Goal: Information Seeking & Learning: Learn about a topic

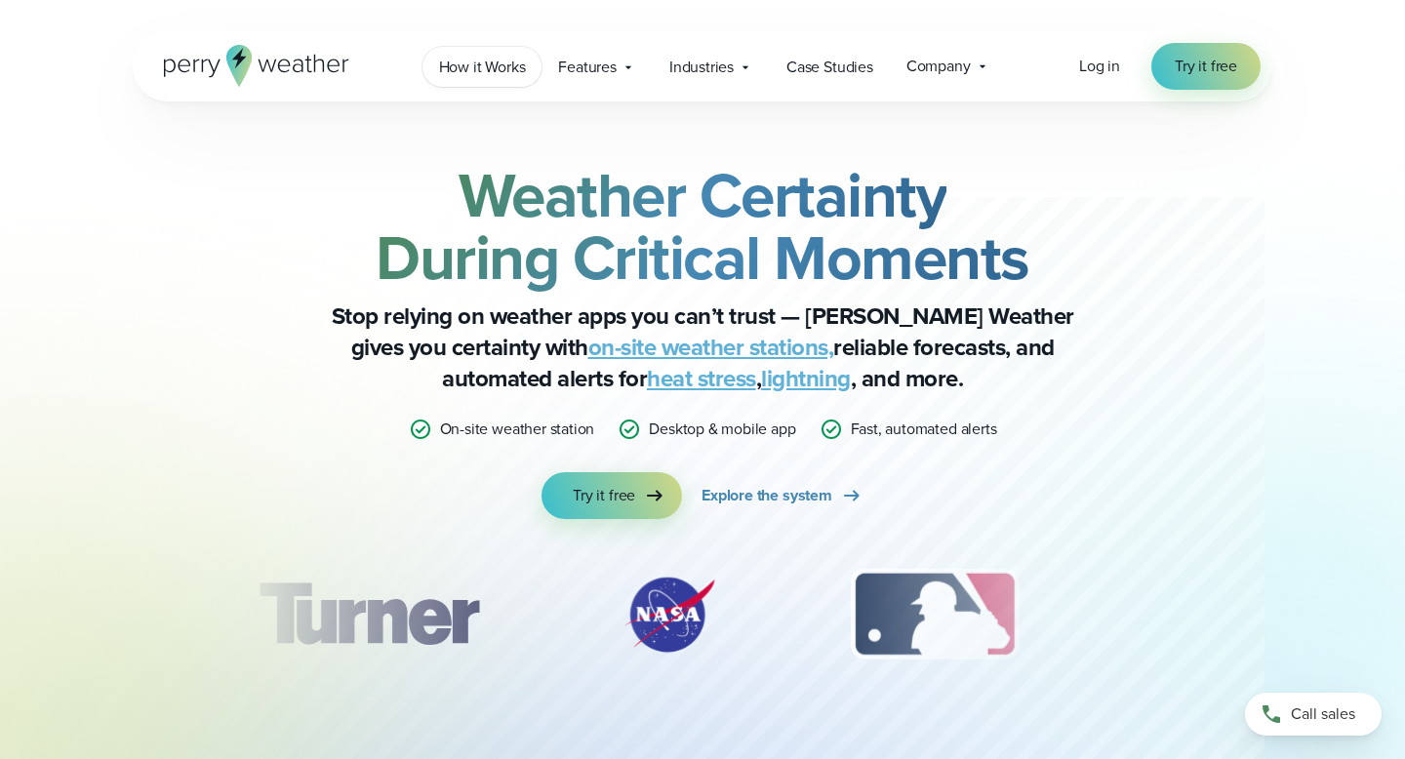
click at [495, 62] on span "How it Works" at bounding box center [482, 67] width 87 height 23
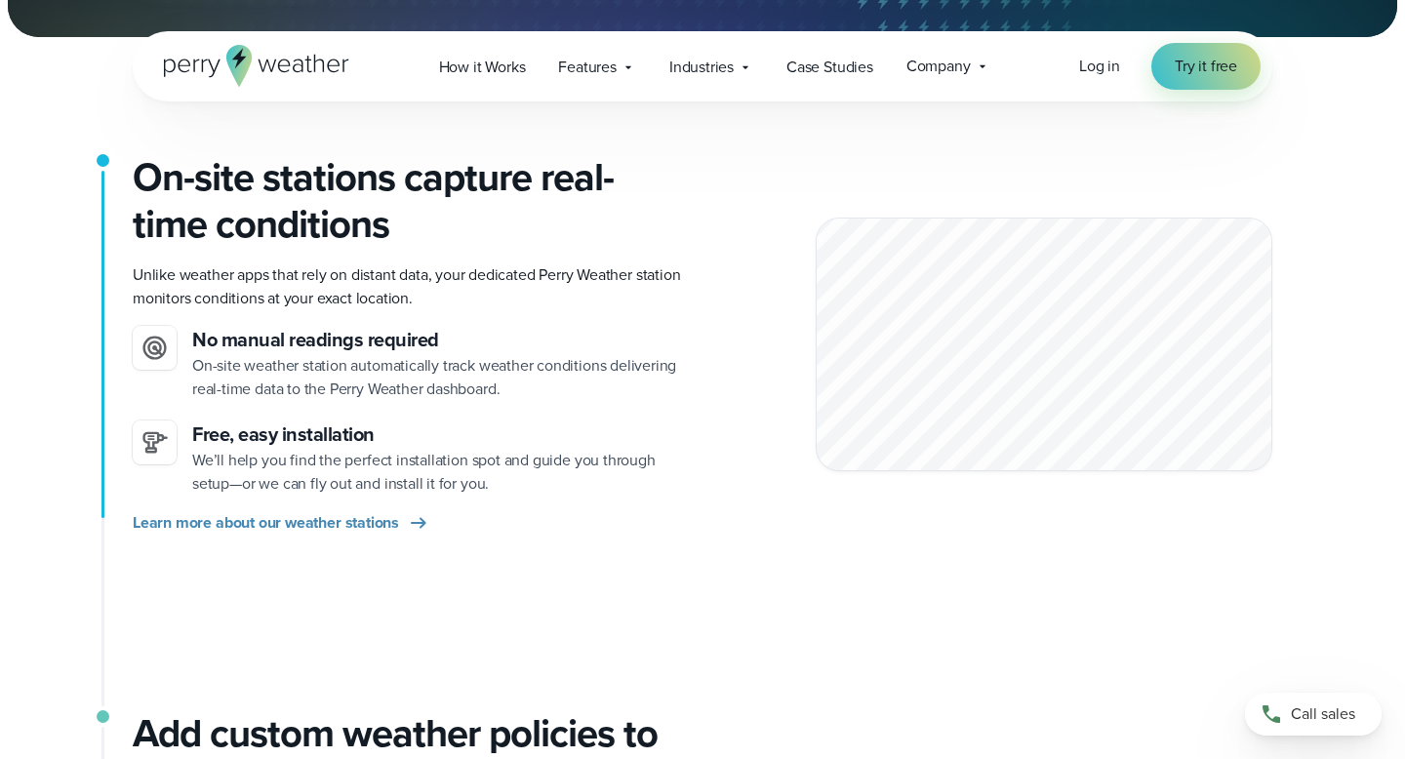
scroll to position [420, 0]
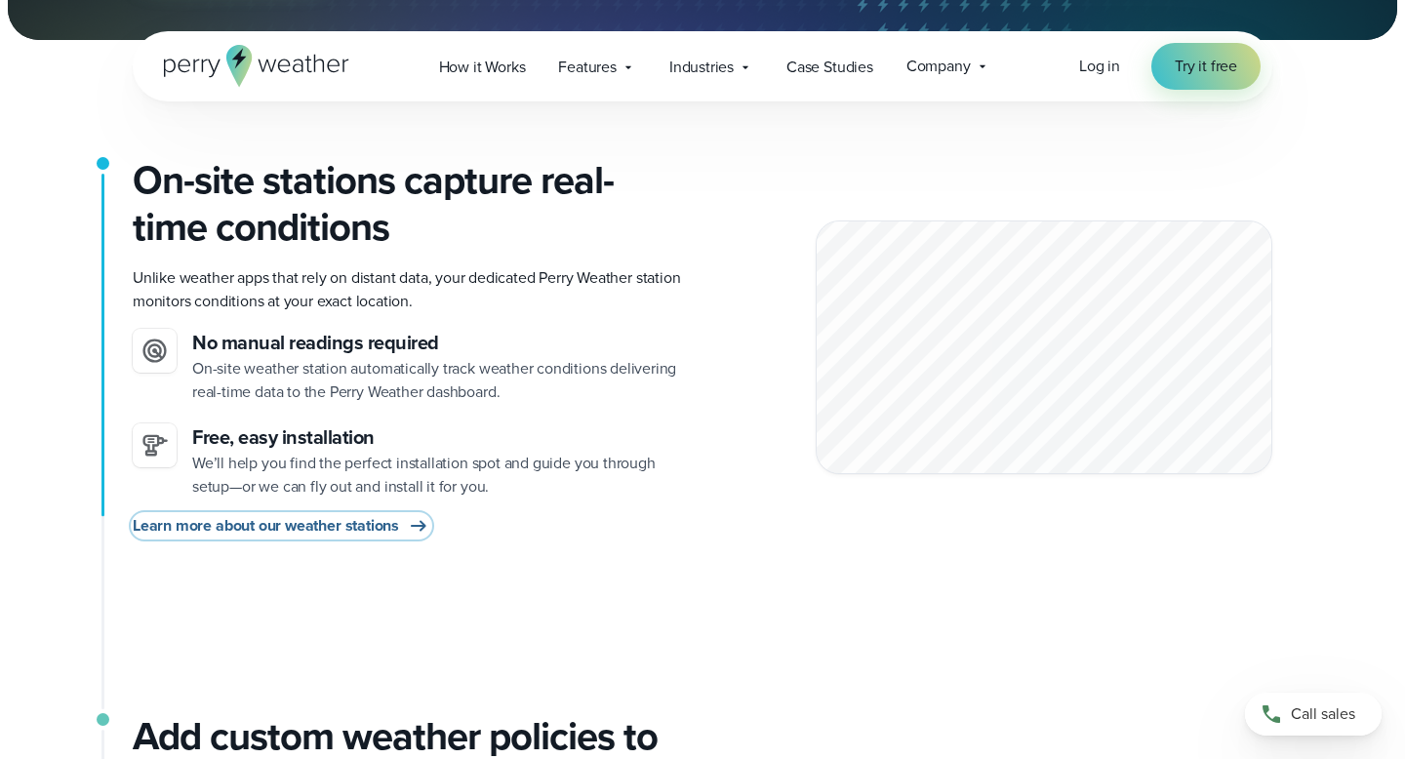
click at [353, 529] on span "Learn more about our weather stations" at bounding box center [266, 525] width 266 height 23
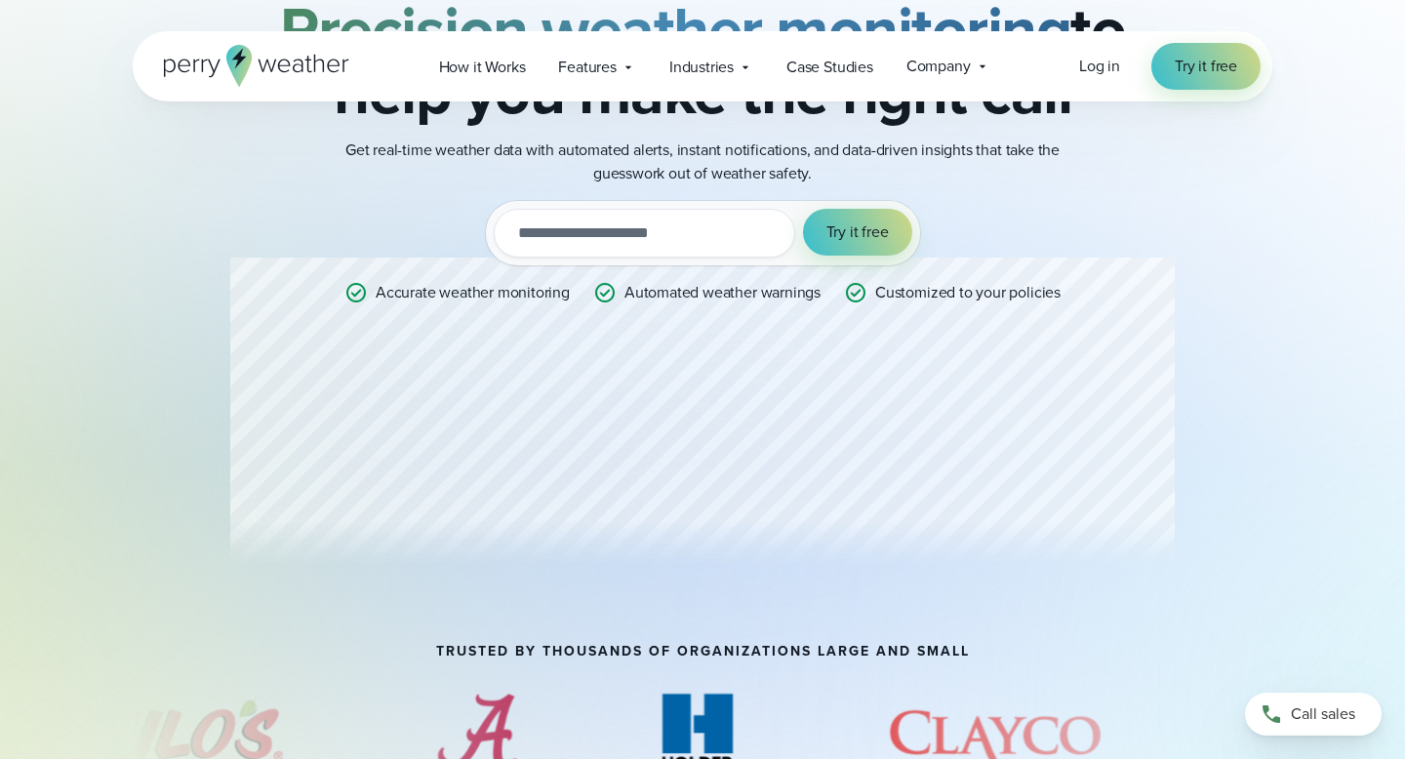
scroll to position [207, 0]
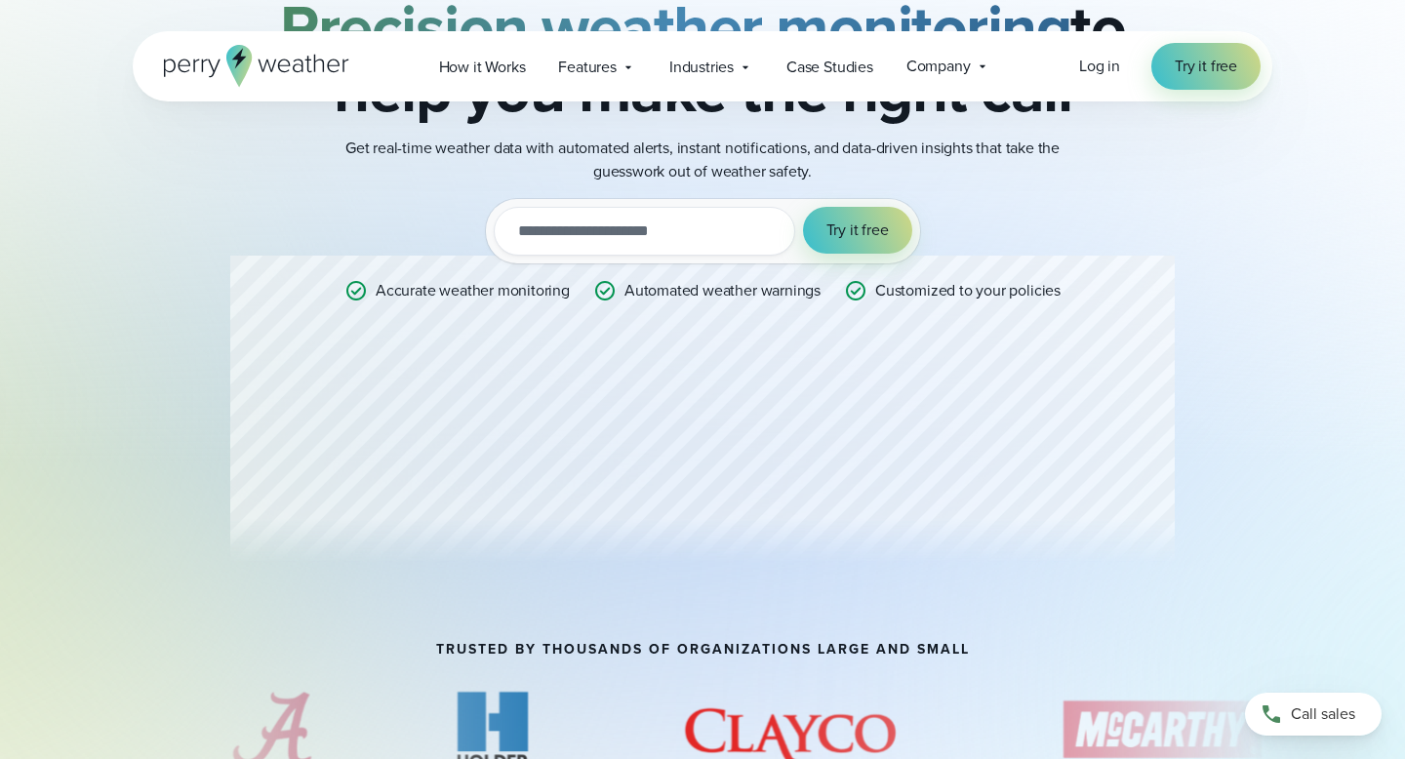
click at [867, 482] on div "Professional Weather Station Precision weather monitoring to help you make the …" at bounding box center [702, 268] width 944 height 622
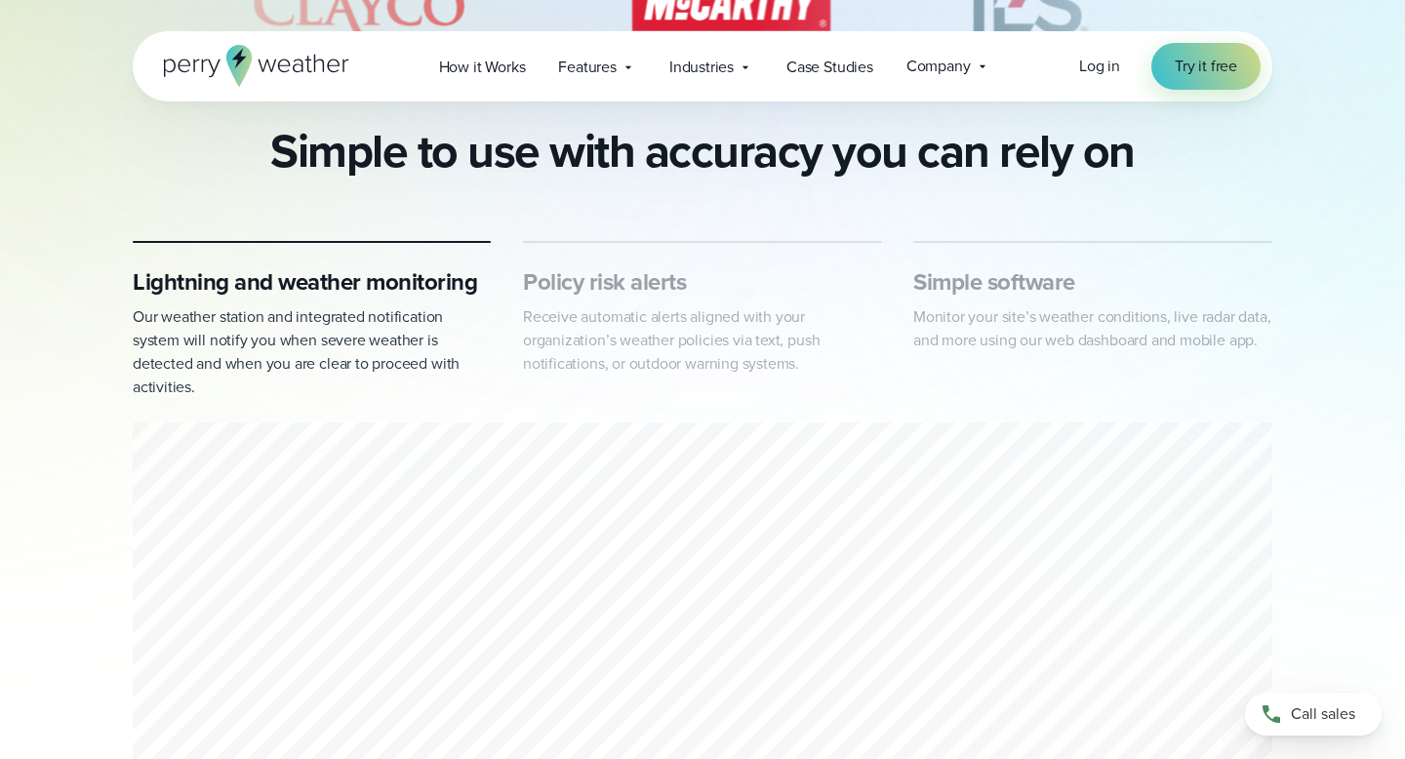
scroll to position [934, 0]
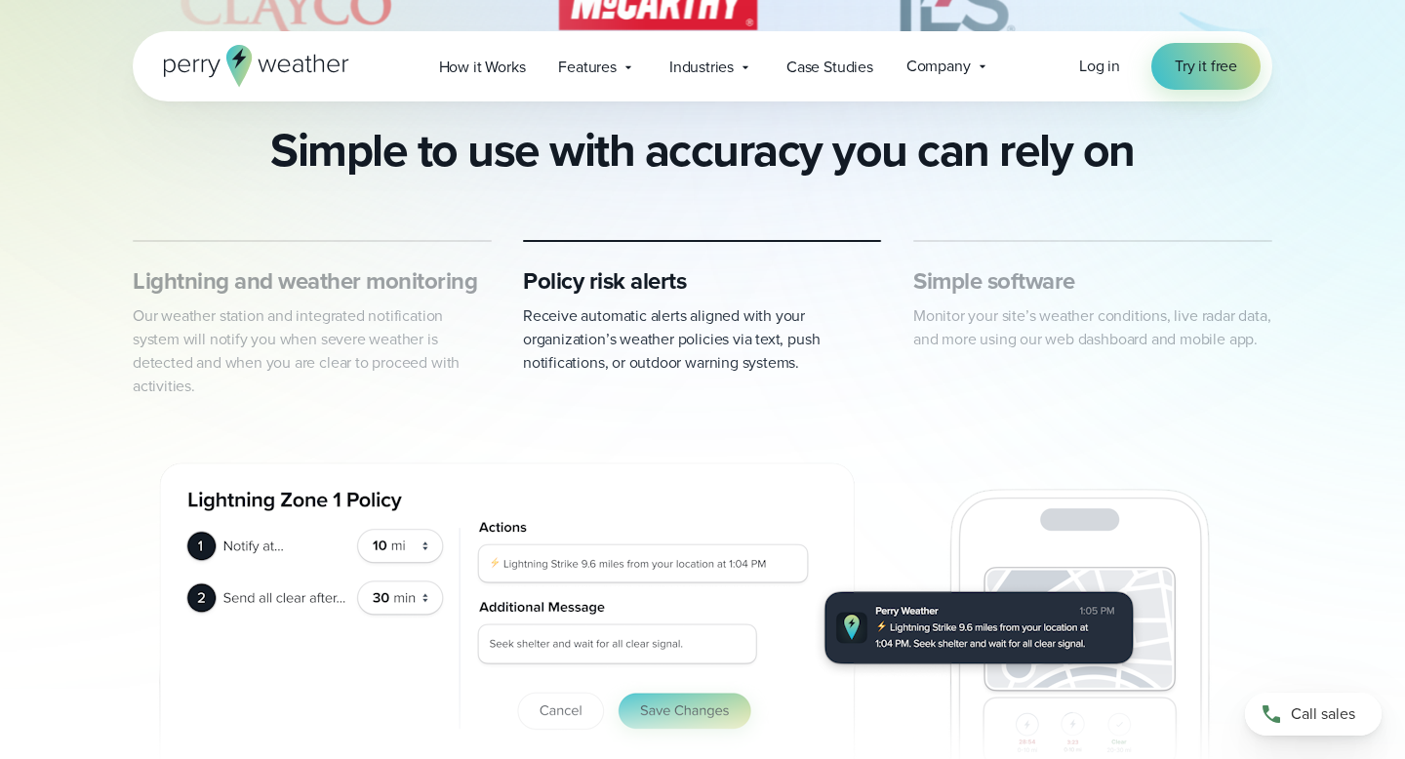
click at [381, 297] on h3 "Lightning and weather monitoring" at bounding box center [312, 280] width 359 height 31
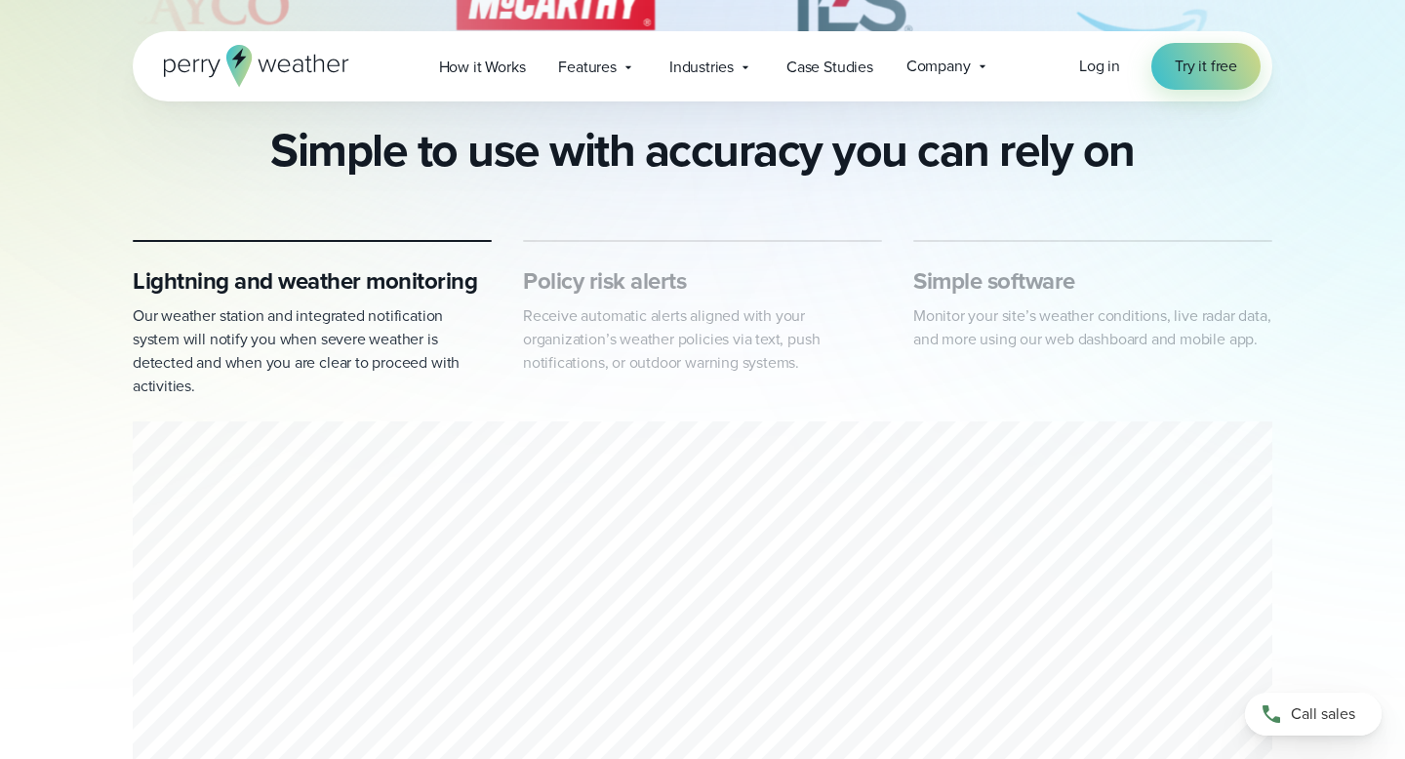
click at [335, 279] on h3 "Lightning and weather monitoring" at bounding box center [312, 280] width 359 height 31
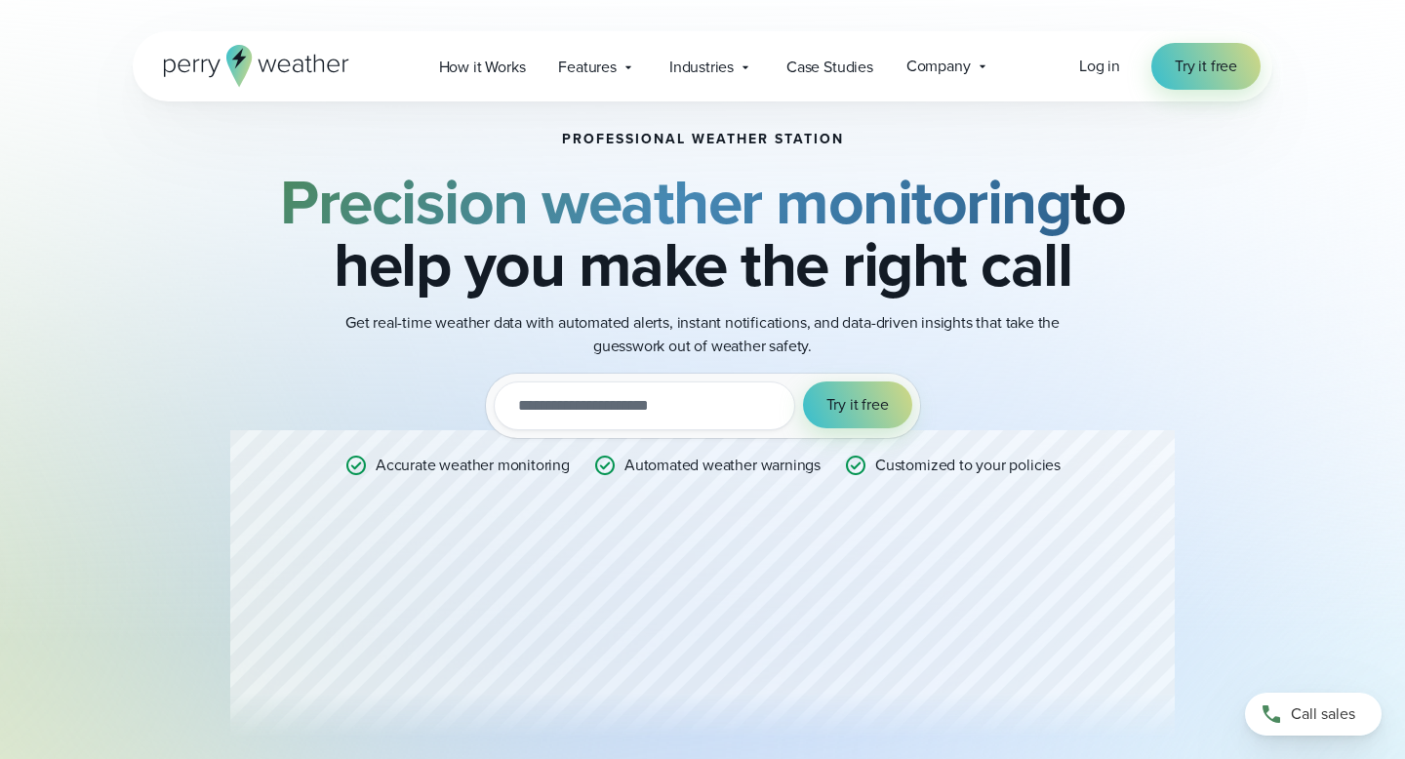
scroll to position [0, 0]
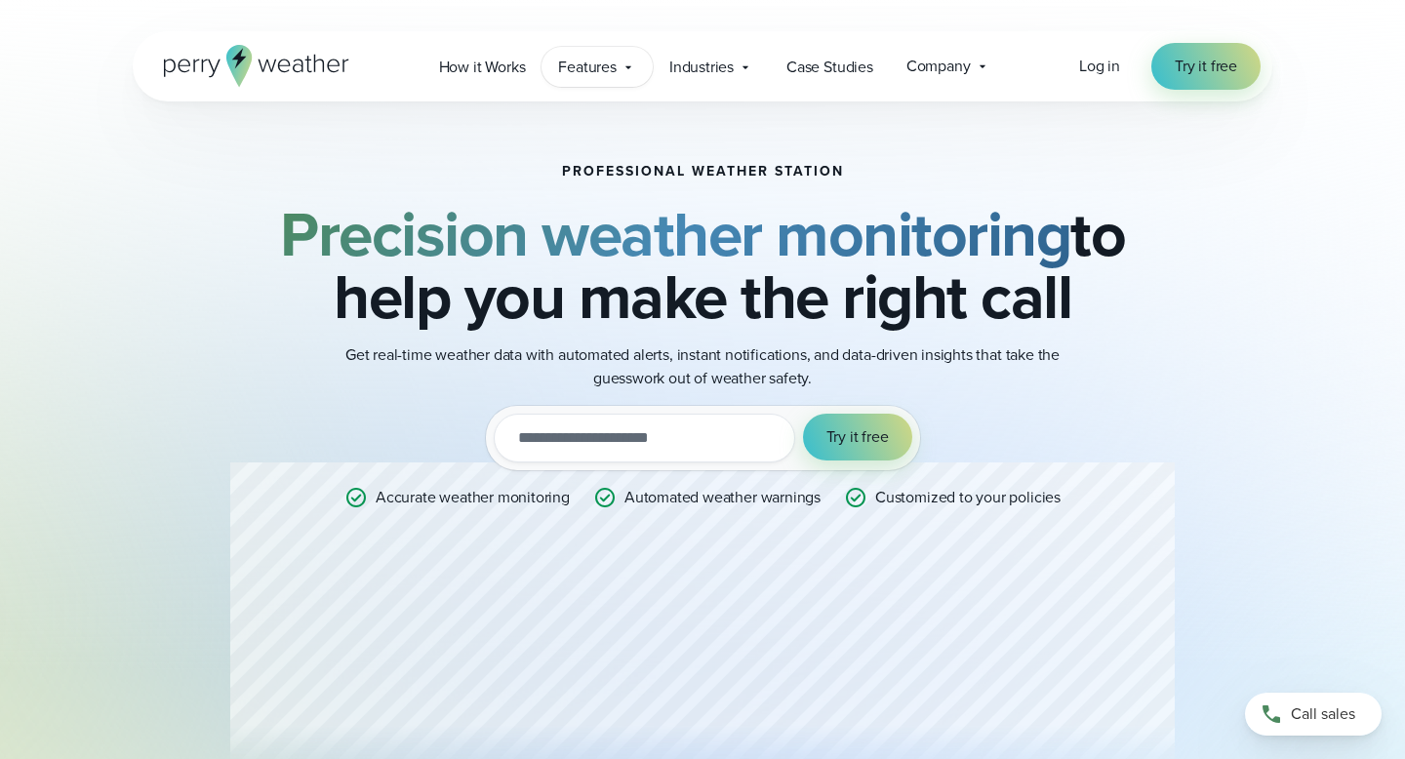
click at [614, 64] on span "Features" at bounding box center [587, 67] width 59 height 23
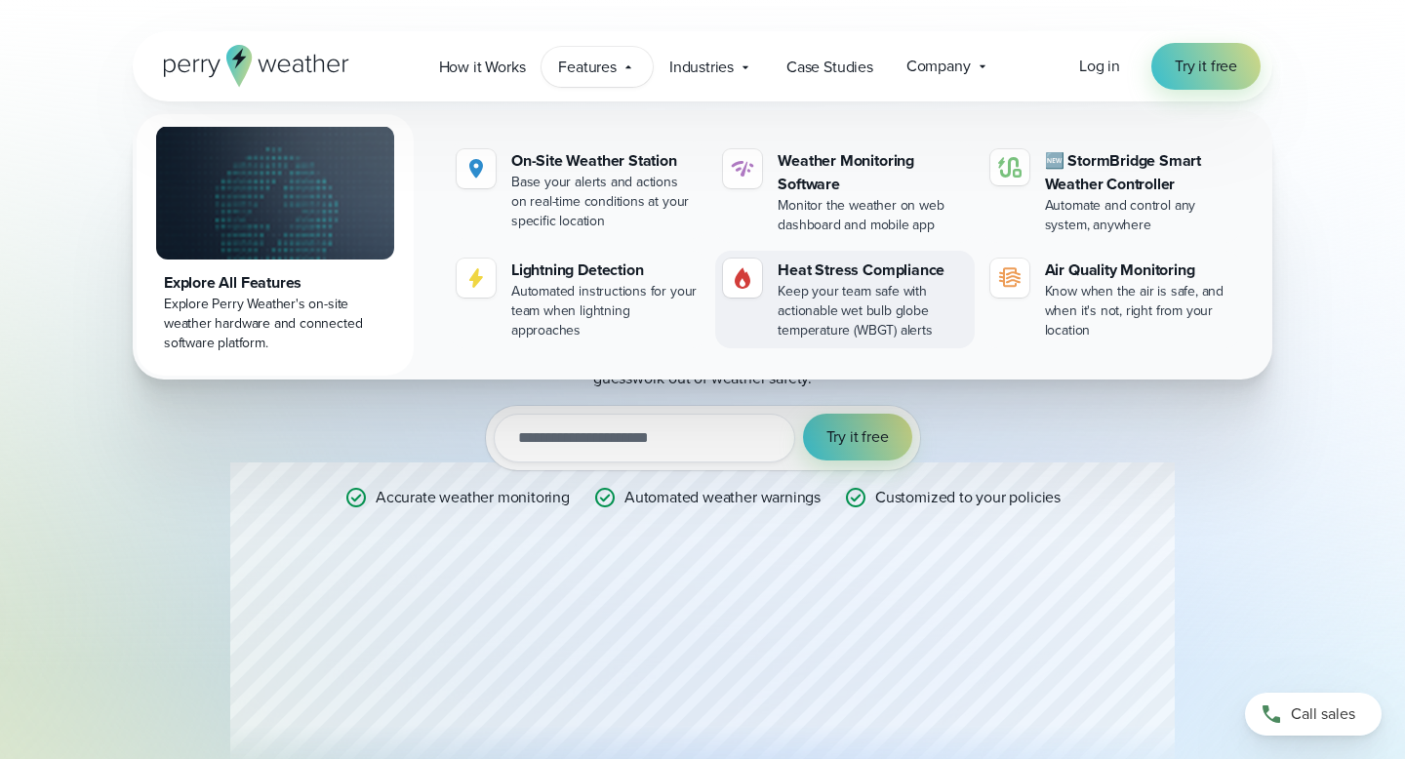
click at [874, 288] on div "Keep your team safe with actionable wet bulb globe temperature (WBGT) alerts" at bounding box center [871, 311] width 188 height 59
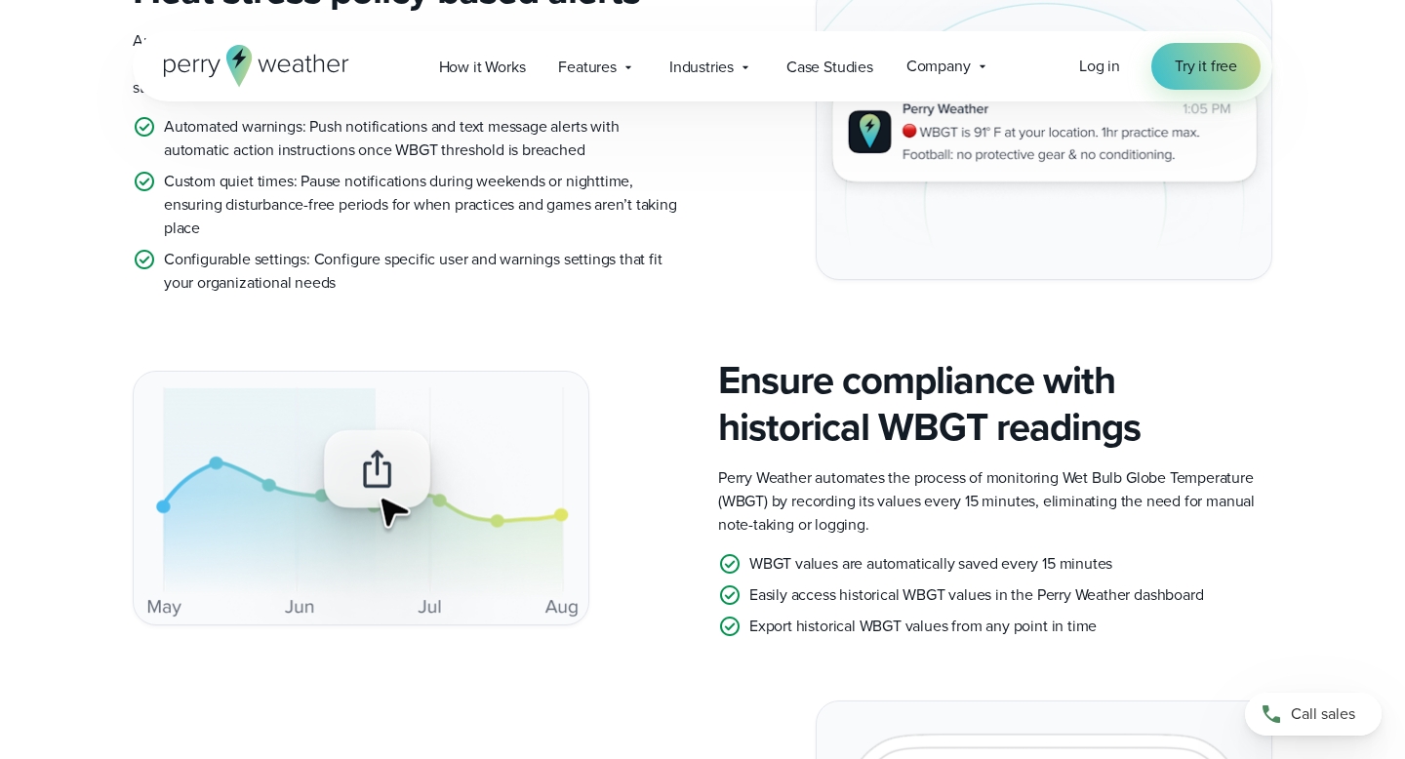
scroll to position [2634, 0]
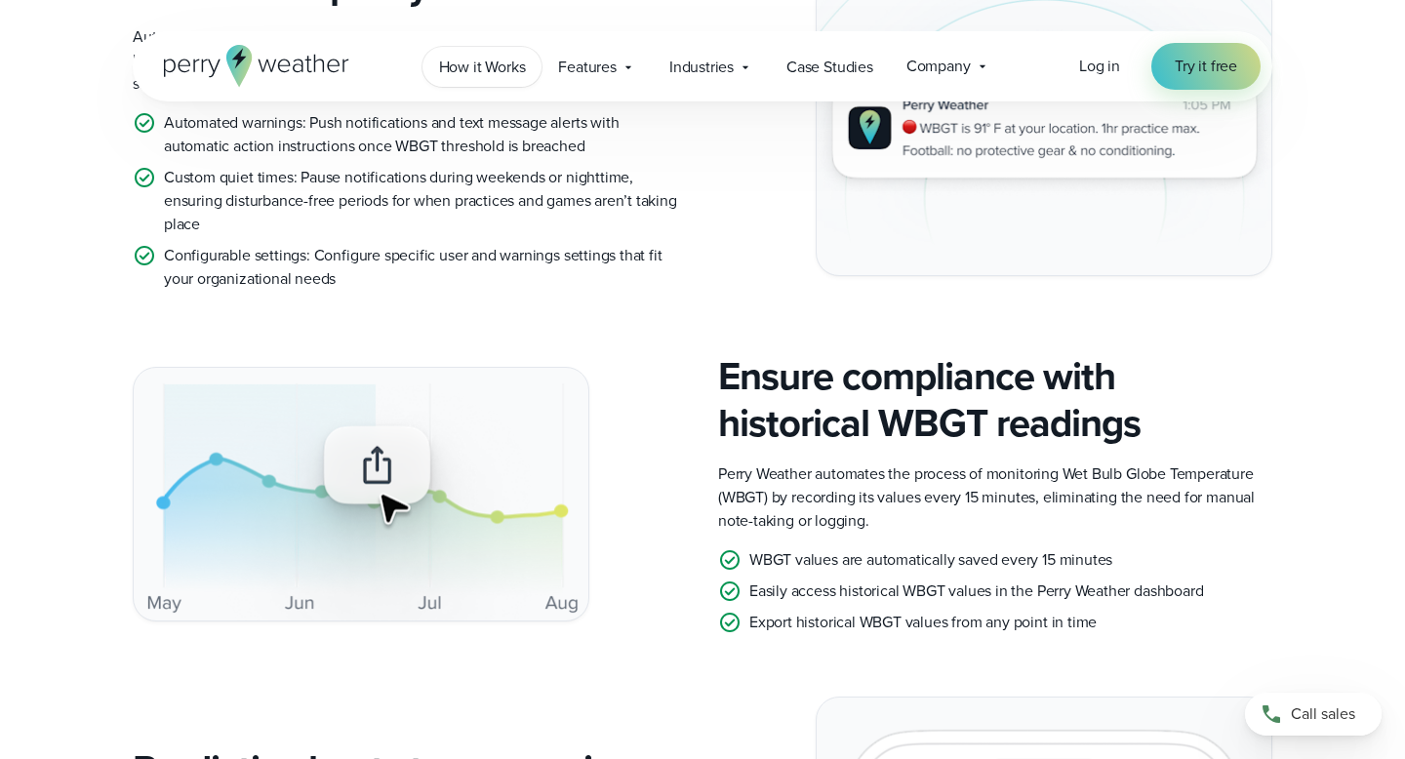
click at [501, 64] on span "How it Works" at bounding box center [482, 67] width 87 height 23
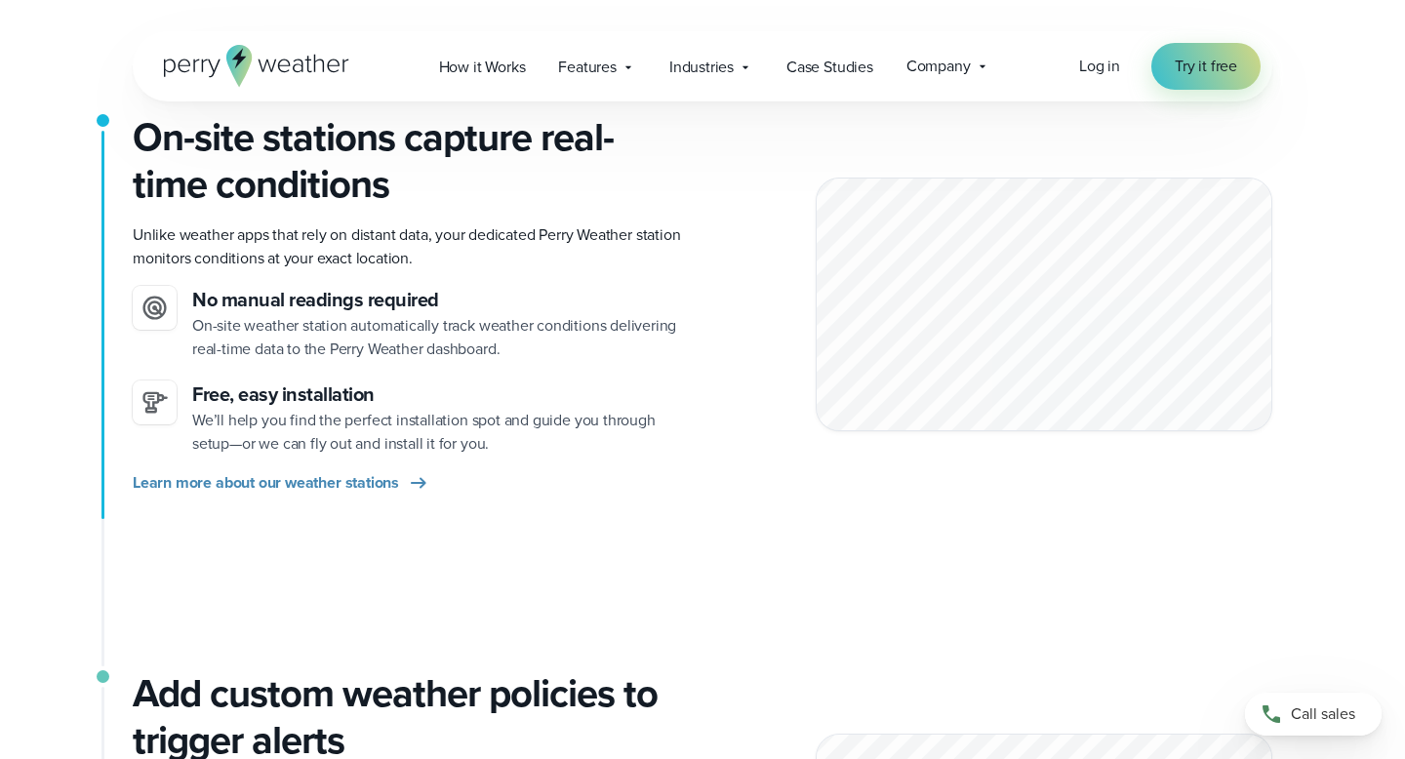
scroll to position [465, 0]
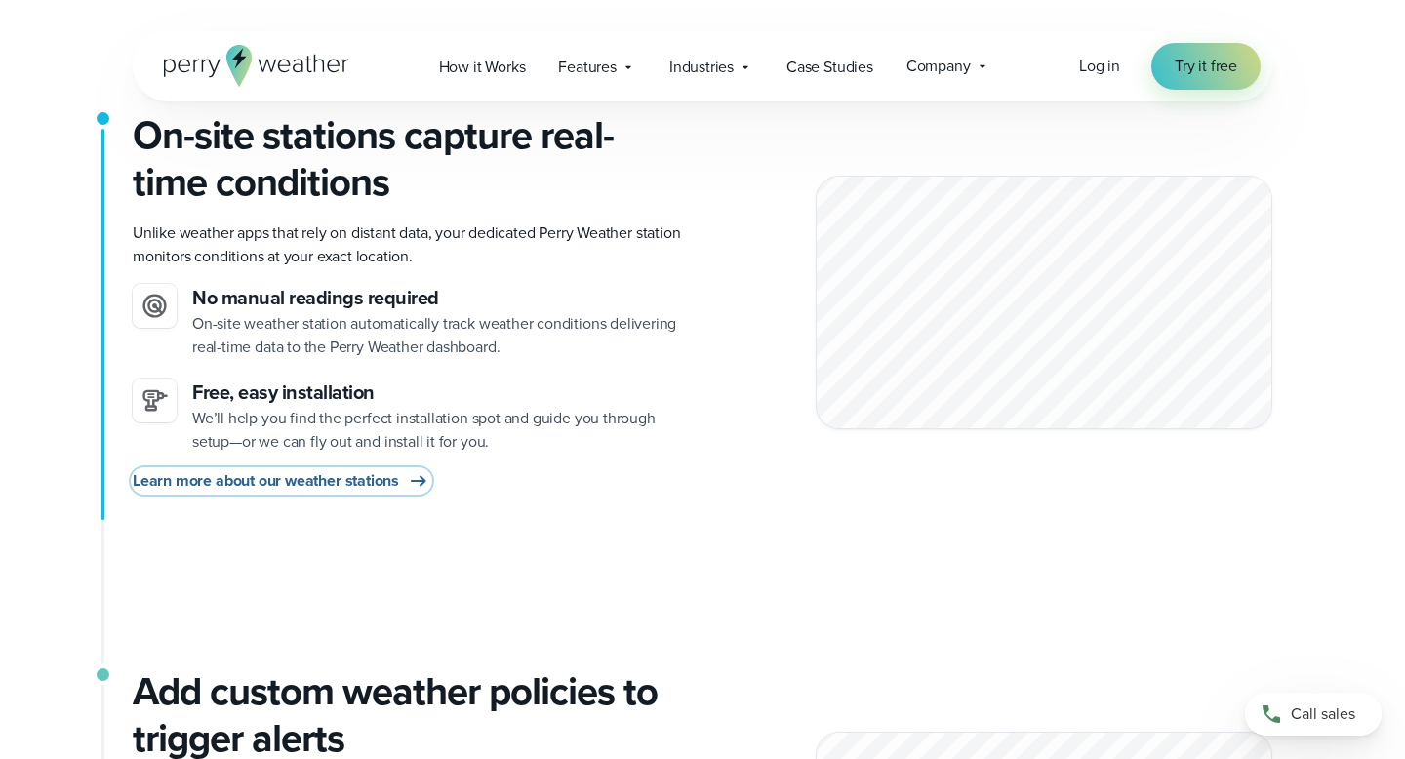
click at [358, 482] on span "Learn more about our weather stations" at bounding box center [266, 480] width 266 height 23
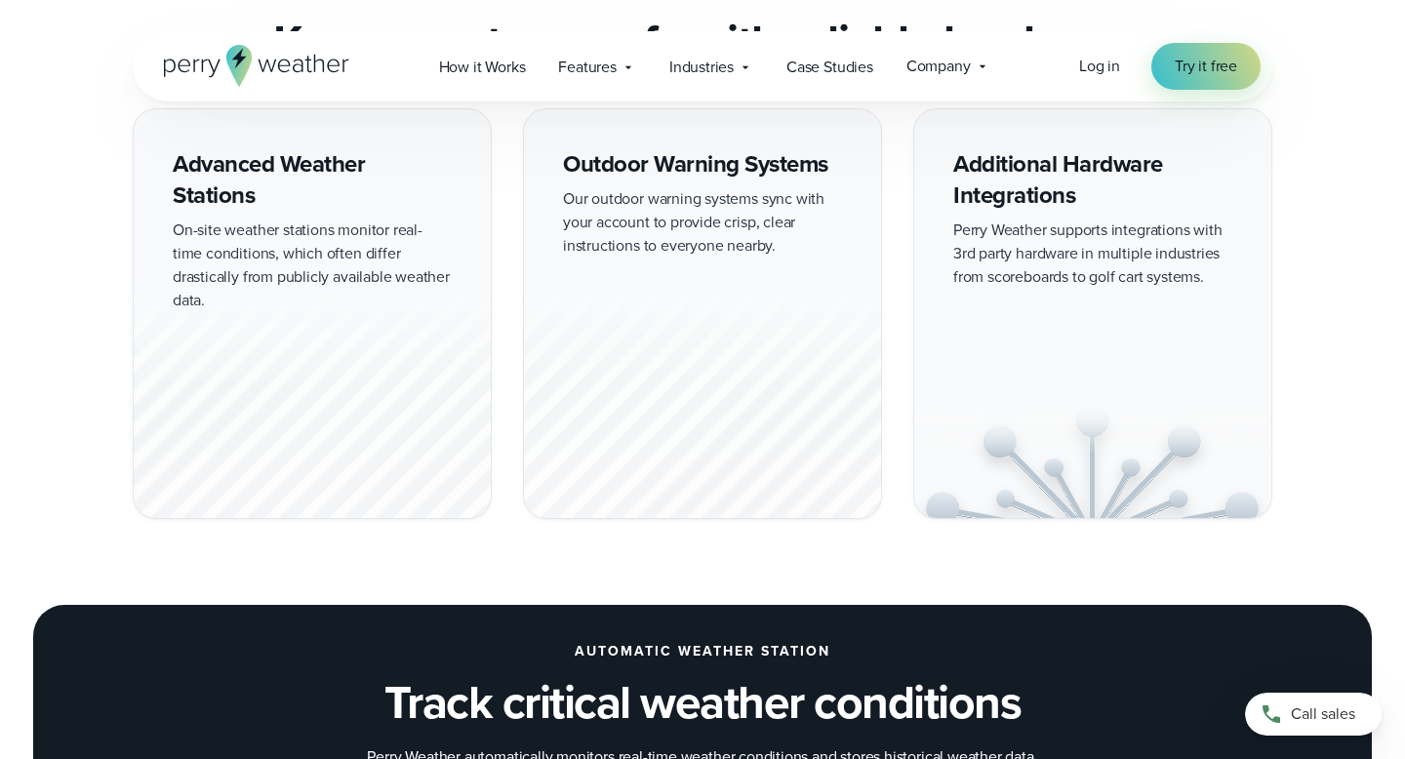
scroll to position [1778, 0]
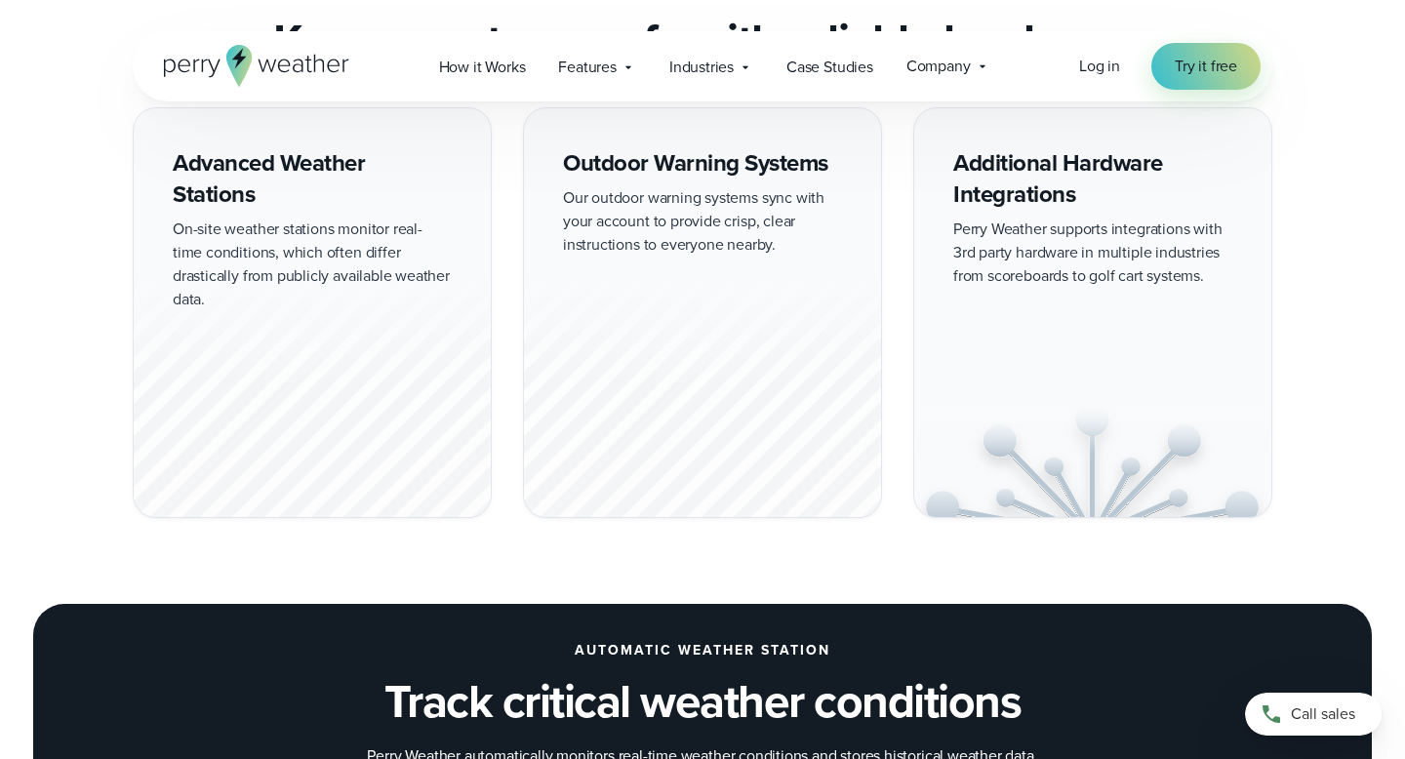
click at [696, 227] on div "Outdoor Warning Systems Our outdoor warning systems sync with your account to p…" at bounding box center [702, 313] width 359 height 412
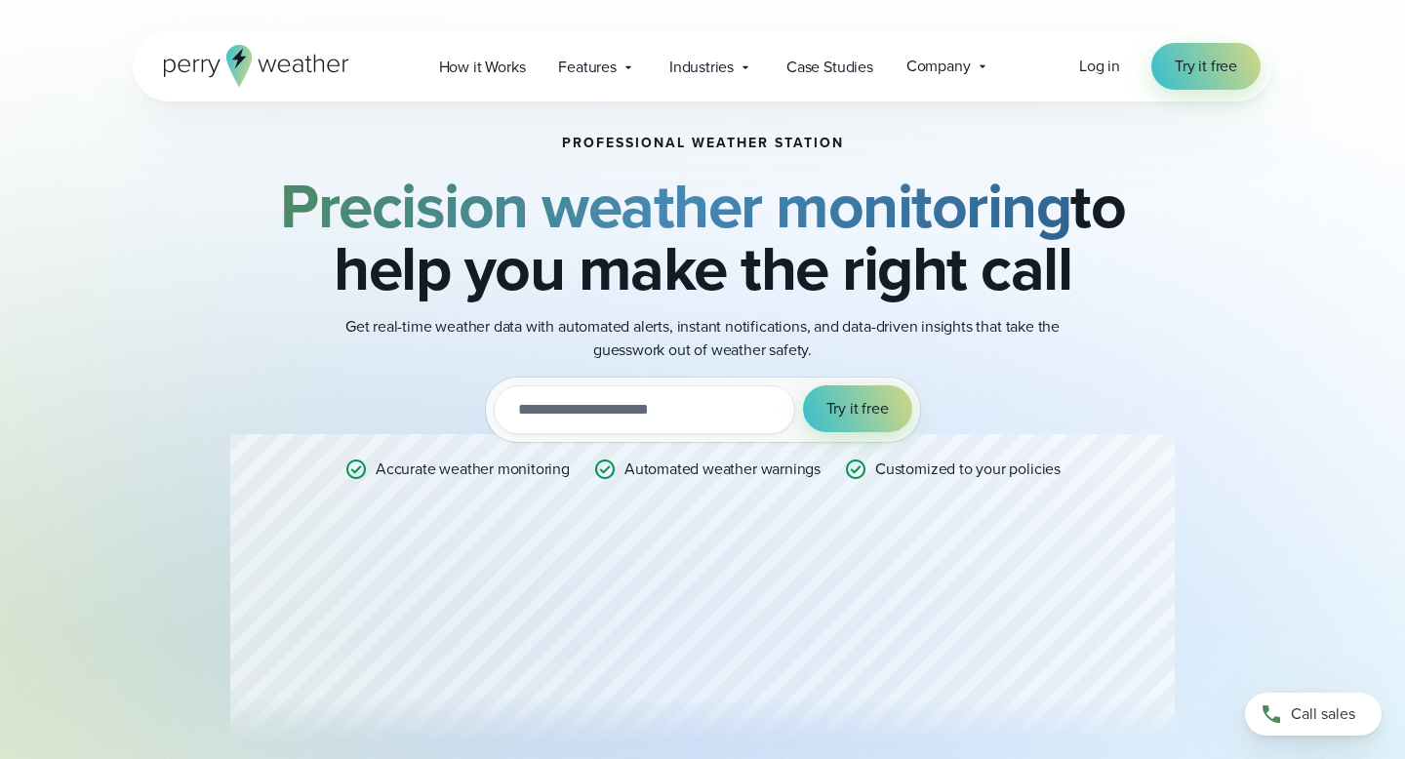
scroll to position [0, 0]
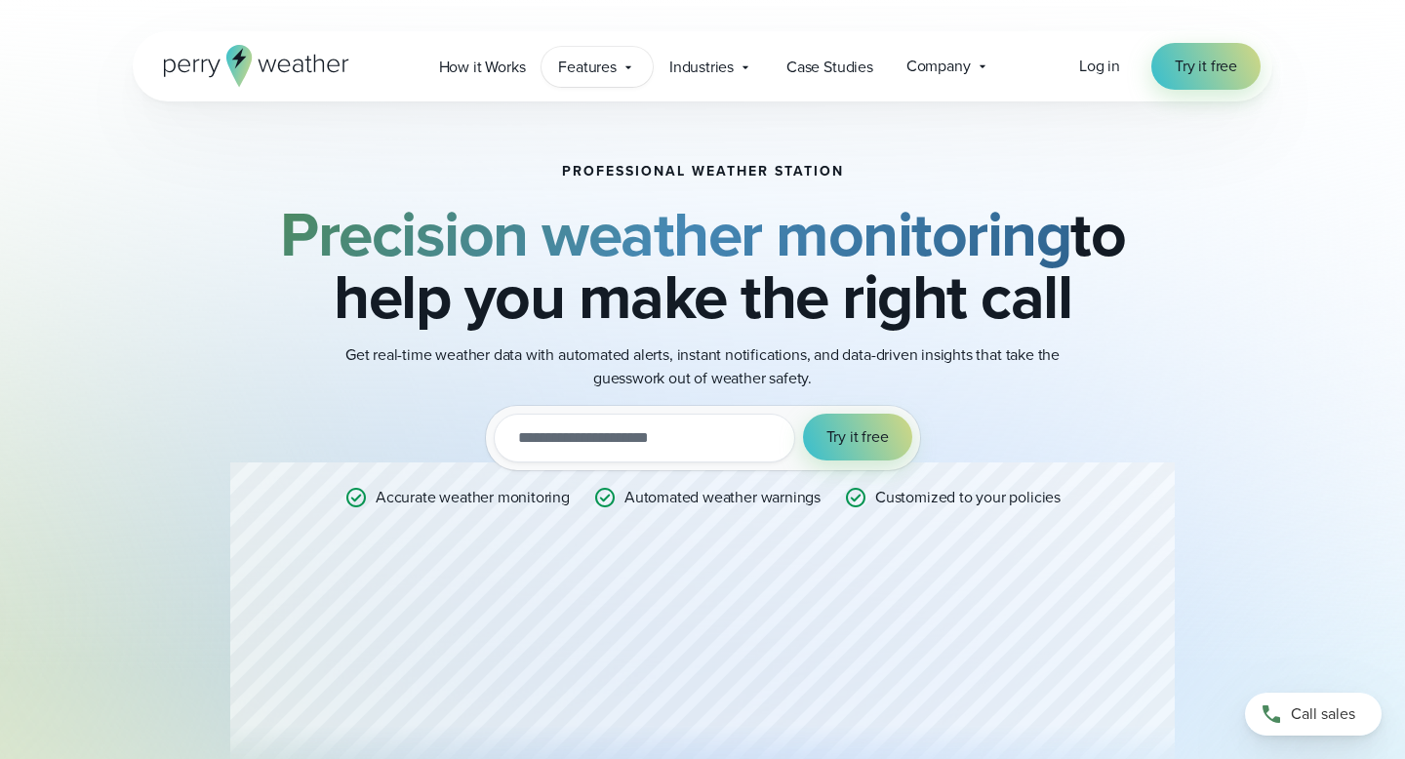
click at [616, 64] on span "Features" at bounding box center [587, 67] width 59 height 23
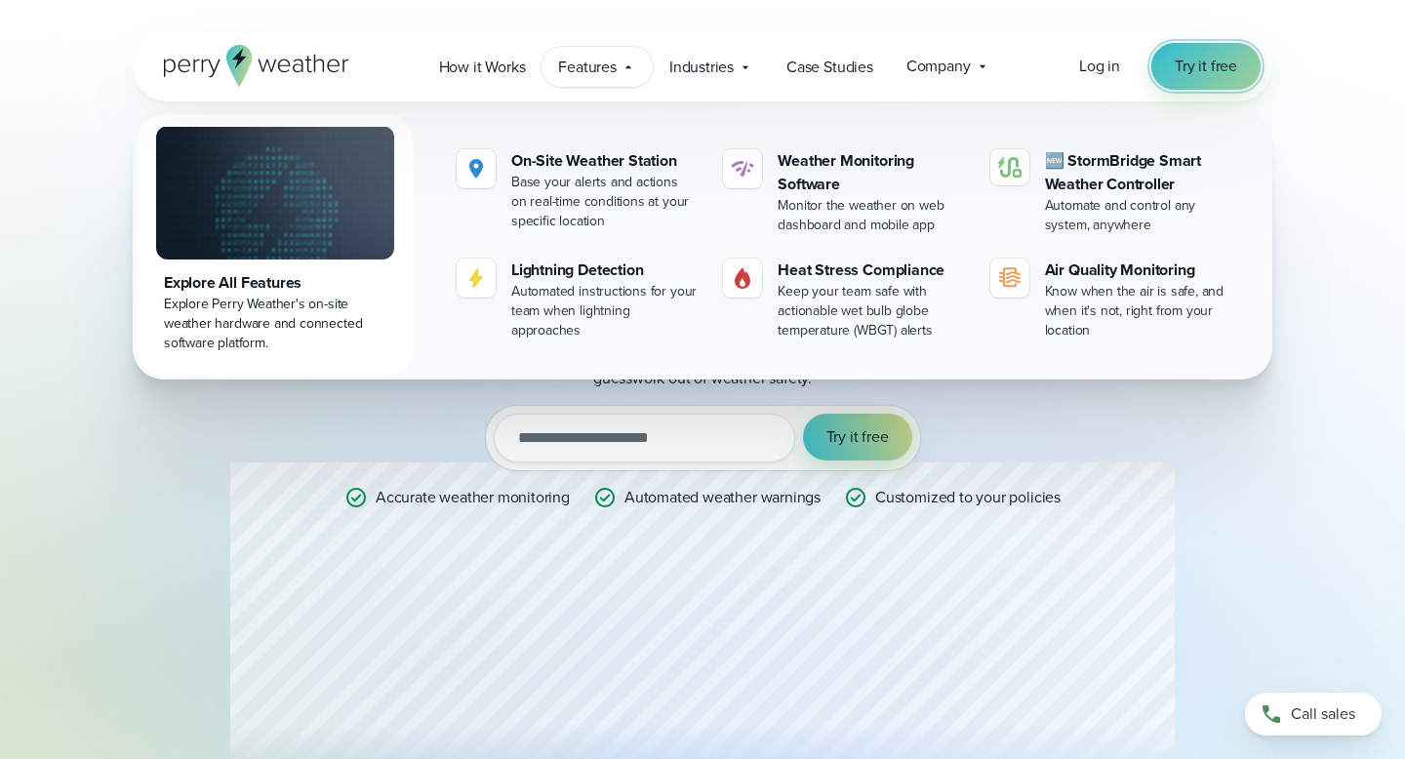
click at [1194, 67] on span "Try it free" at bounding box center [1205, 66] width 62 height 23
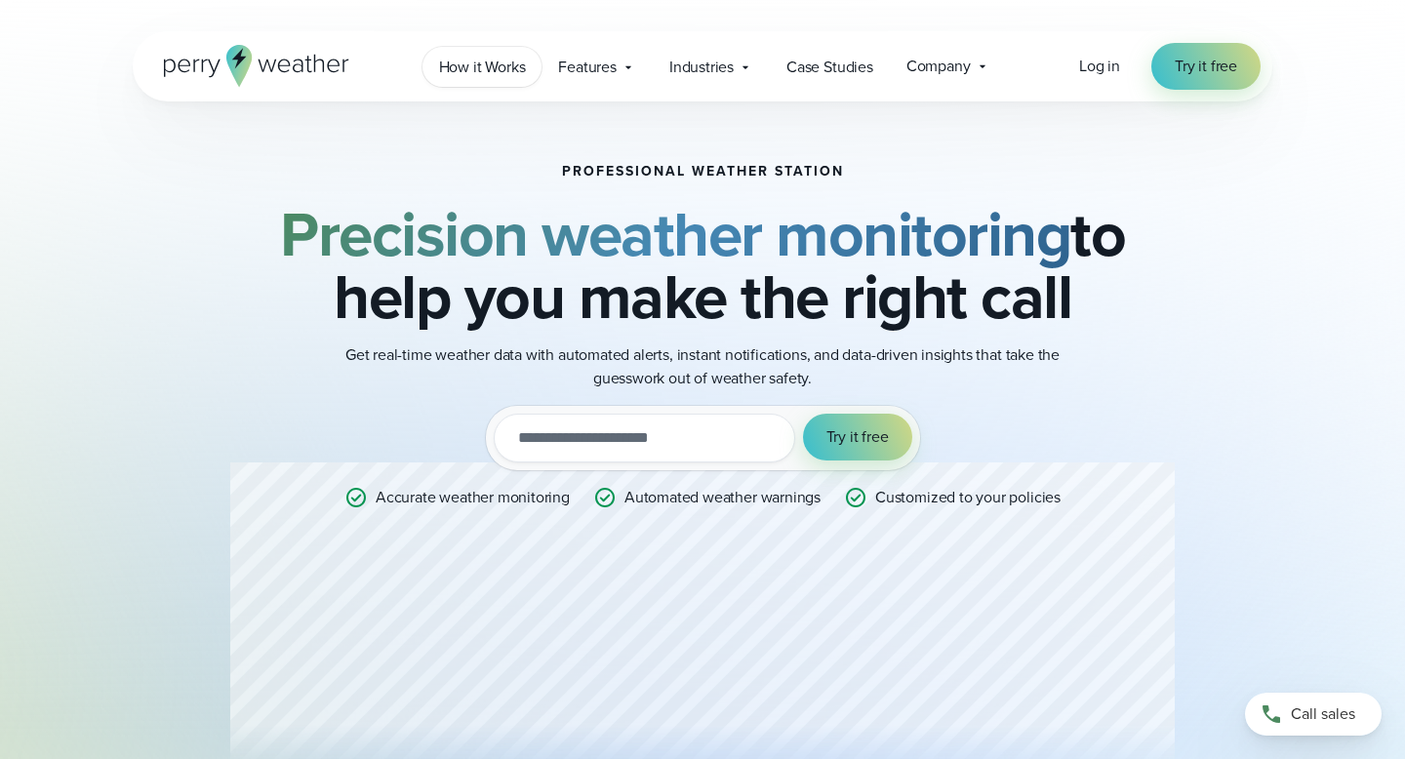
click at [487, 63] on span "How it Works" at bounding box center [482, 67] width 87 height 23
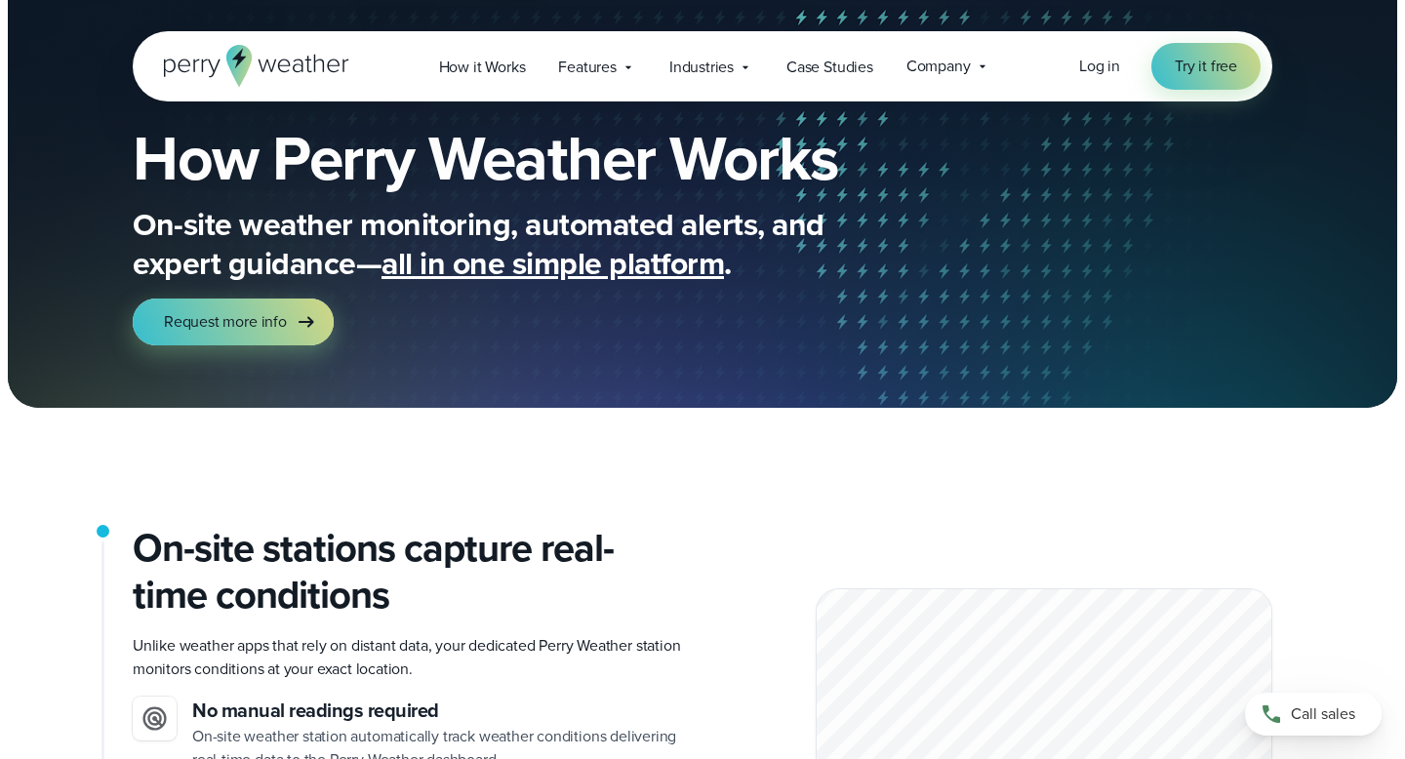
scroll to position [55, 0]
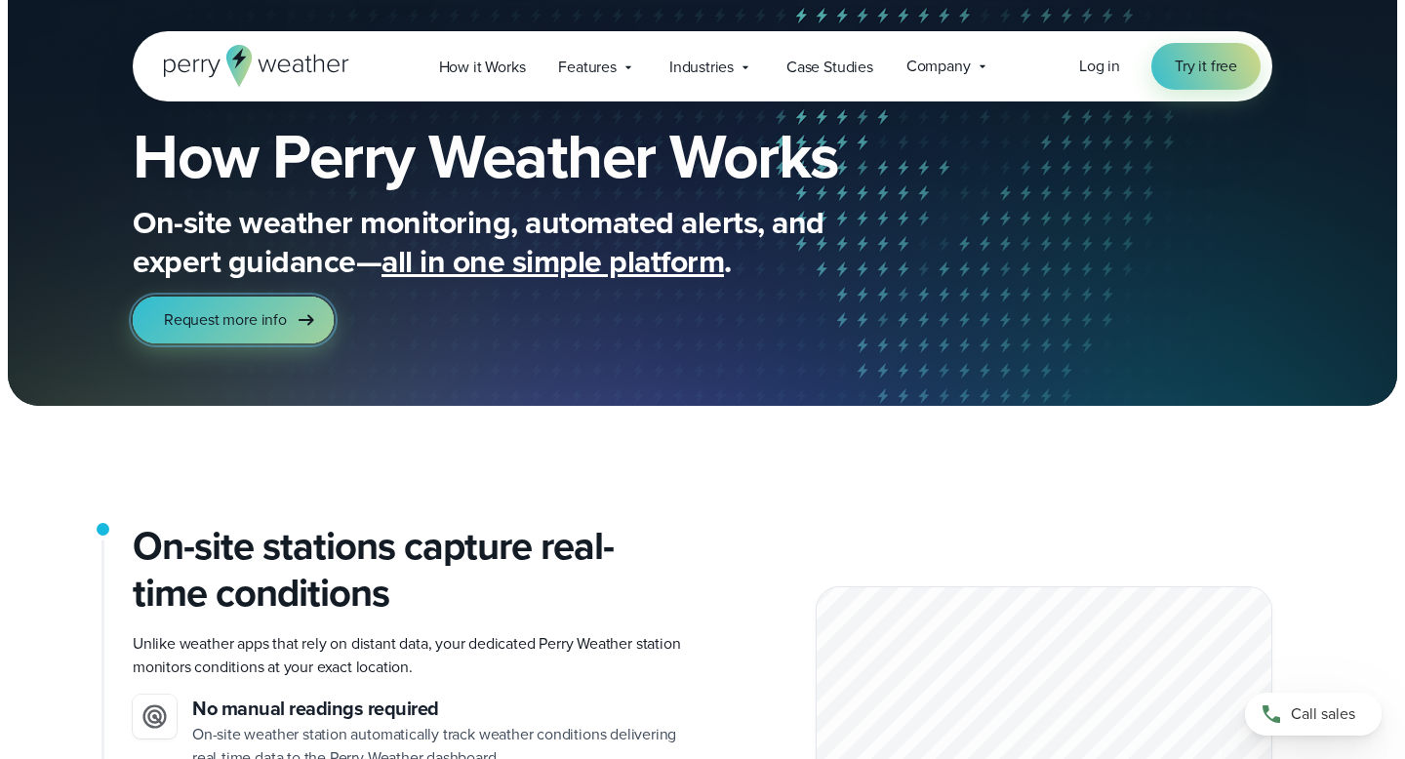
click at [224, 316] on span "Request more info" at bounding box center [225, 319] width 123 height 23
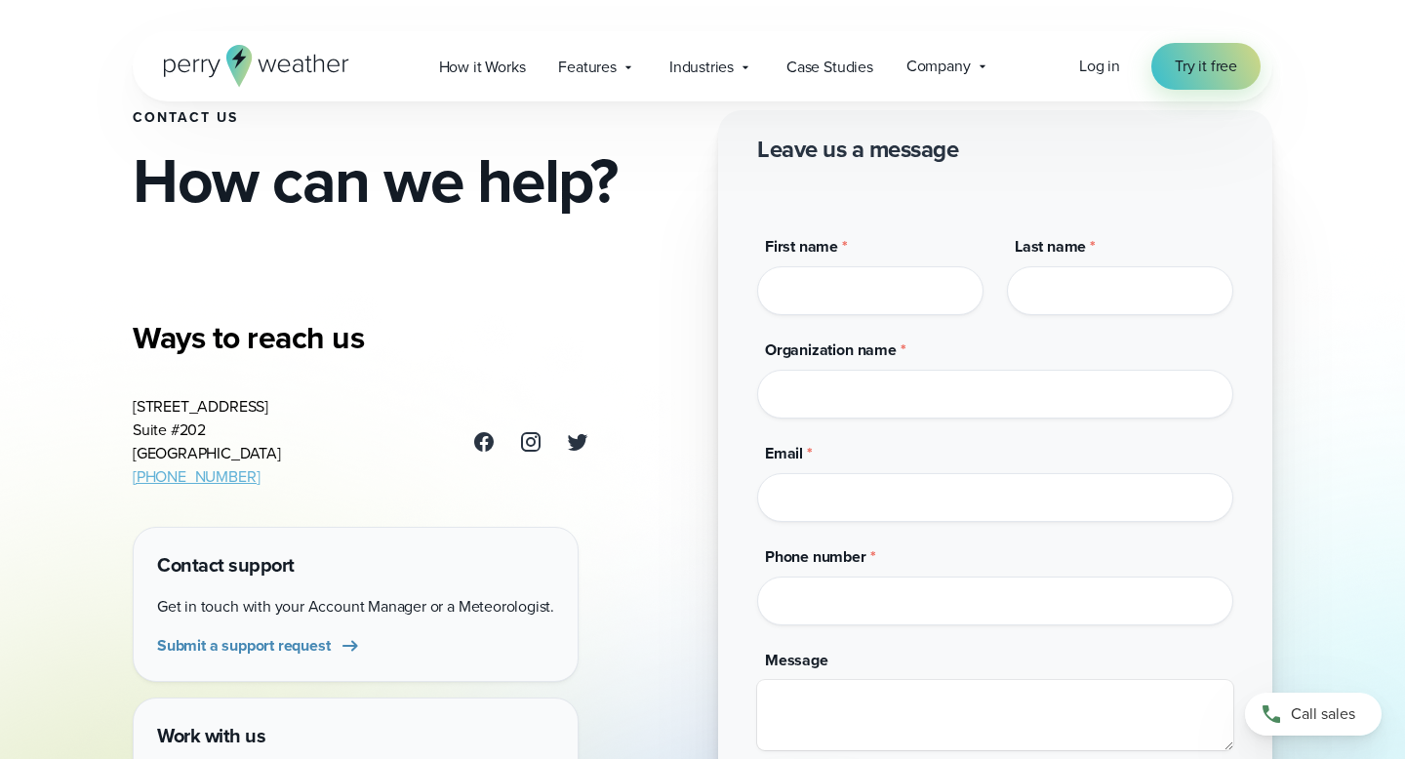
scroll to position [74, 0]
